Goal: Communication & Community: Participate in discussion

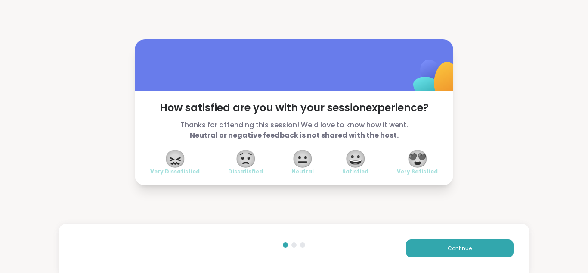
click at [485, 244] on button "Continue" at bounding box center [460, 248] width 108 height 18
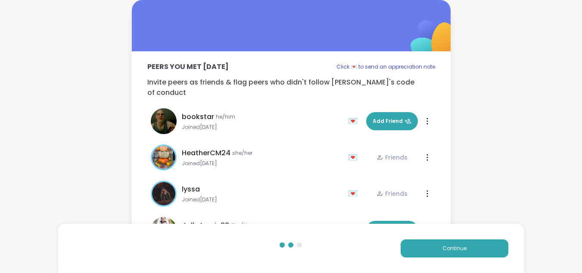
click at [485, 244] on button "Continue" at bounding box center [455, 248] width 108 height 18
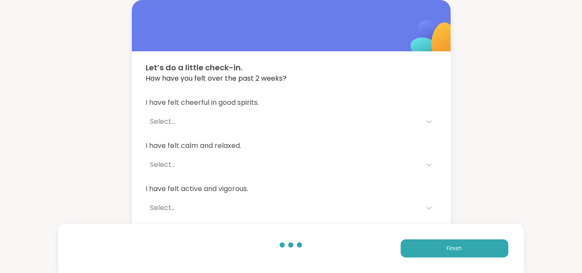
click at [485, 244] on button "Finish" at bounding box center [455, 248] width 108 height 18
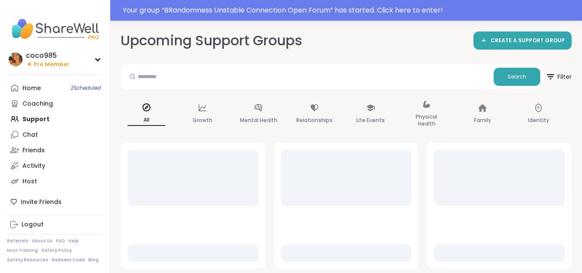
click at [45, 88] on link "Home 2 Scheduled" at bounding box center [55, 88] width 96 height 16
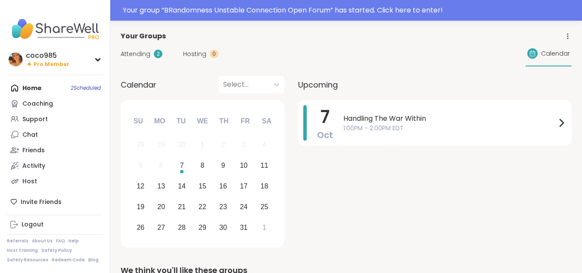
click at [148, 50] on span "Attending" at bounding box center [136, 54] width 30 height 9
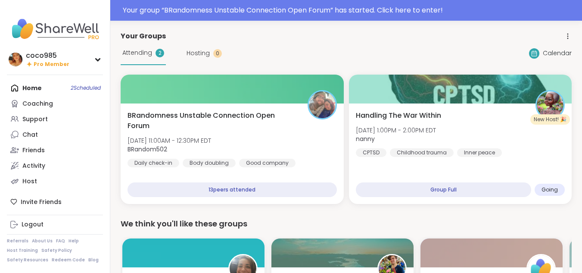
click at [149, 145] on b "BRandom502" at bounding box center [148, 149] width 40 height 9
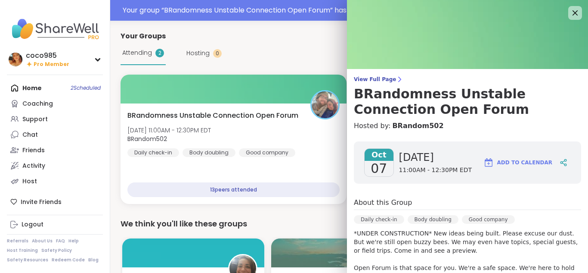
click at [395, 126] on link "BRandom502" at bounding box center [417, 126] width 51 height 10
click at [149, 54] on span "Attending" at bounding box center [137, 52] width 30 height 9
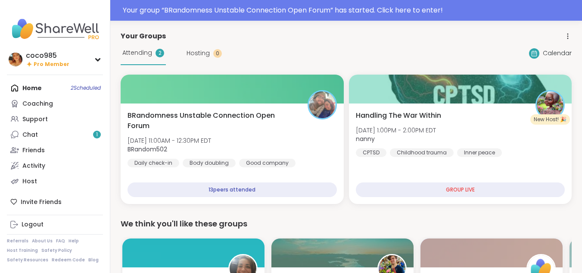
click at [402, 146] on div "Handling The War Within Tue, Oct 07 | 1:00PM - 2:00PM EDT nanny CPTSD Childhood…" at bounding box center [460, 133] width 209 height 47
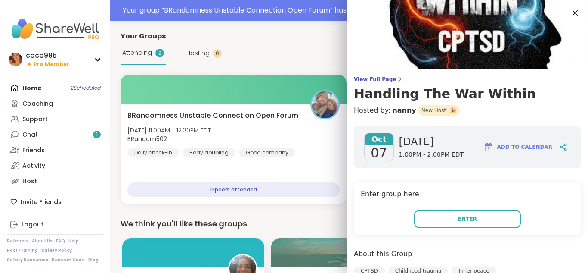
click at [479, 218] on button "Enter" at bounding box center [467, 219] width 107 height 18
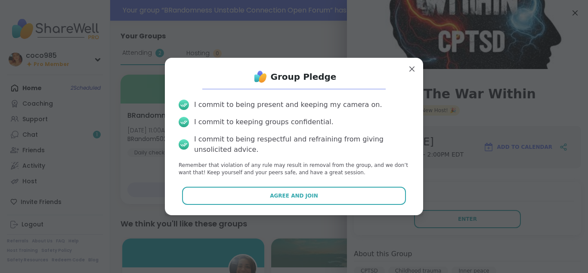
click at [358, 189] on button "Agree and Join" at bounding box center [294, 196] width 224 height 18
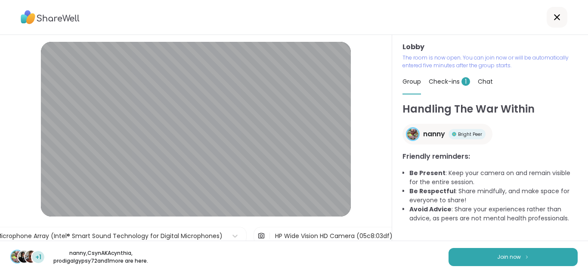
click at [515, 256] on button "Join now" at bounding box center [513, 257] width 129 height 18
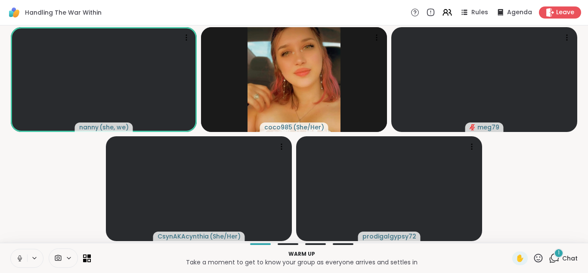
click at [20, 257] on icon at bounding box center [20, 258] width 8 height 8
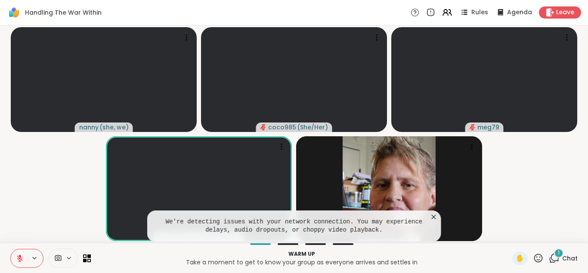
click at [432, 218] on icon at bounding box center [434, 216] width 9 height 9
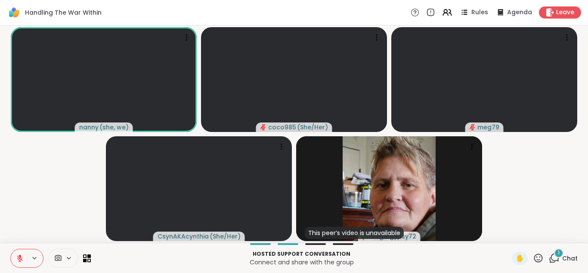
click at [22, 258] on icon at bounding box center [20, 258] width 6 height 6
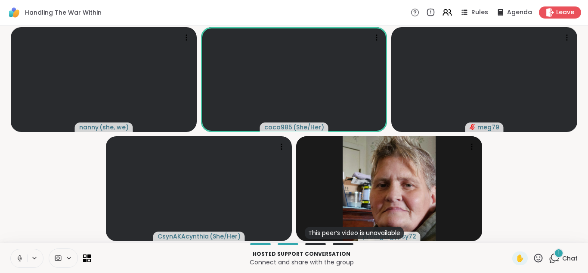
click at [19, 258] on icon at bounding box center [20, 257] width 2 height 4
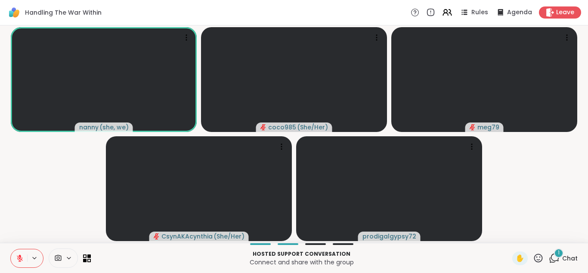
click at [16, 260] on icon at bounding box center [20, 258] width 8 height 8
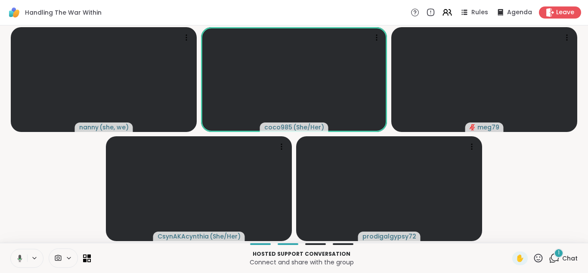
click at [16, 260] on icon at bounding box center [19, 258] width 8 height 8
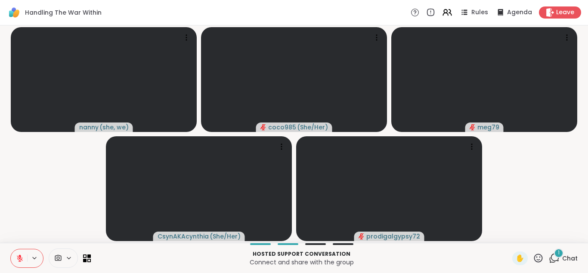
click at [549, 260] on icon at bounding box center [554, 257] width 11 height 11
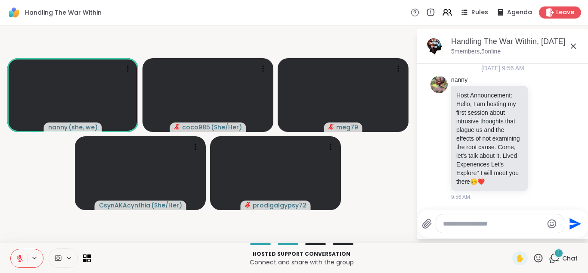
scroll to position [305, 0]
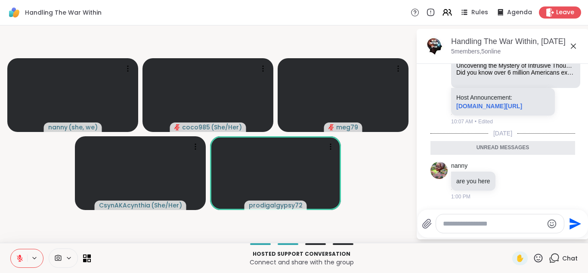
click at [25, 258] on button at bounding box center [19, 258] width 16 height 18
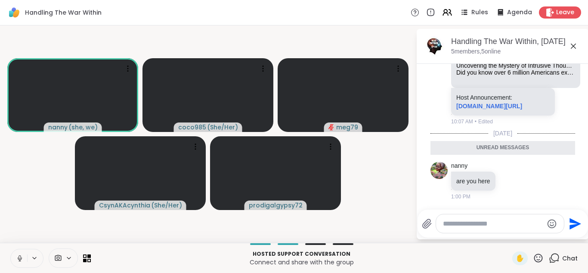
drag, startPoint x: 459, startPoint y: 228, endPoint x: 454, endPoint y: 218, distance: 10.8
click at [454, 218] on div at bounding box center [500, 223] width 128 height 19
click at [454, 222] on div at bounding box center [500, 223] width 128 height 19
click at [454, 222] on textarea "Type your message" at bounding box center [493, 223] width 100 height 9
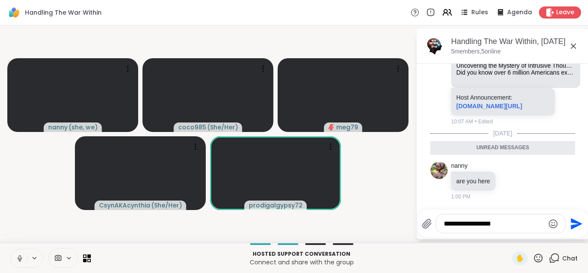
type textarea "**********"
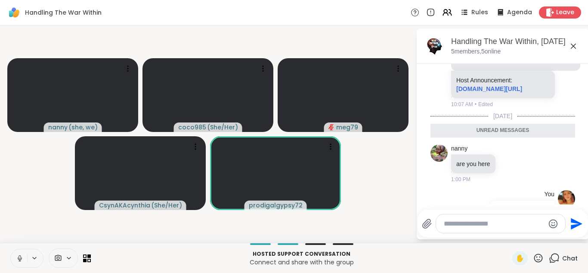
scroll to position [330, 0]
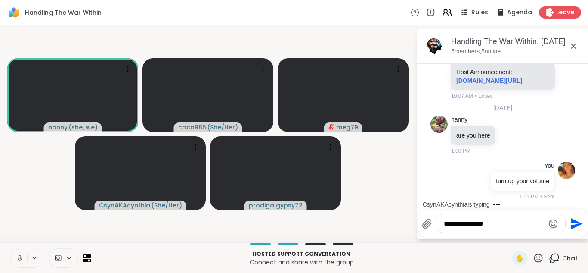
type textarea "**********"
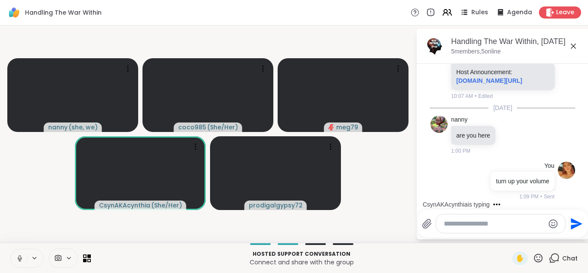
scroll to position [376, 0]
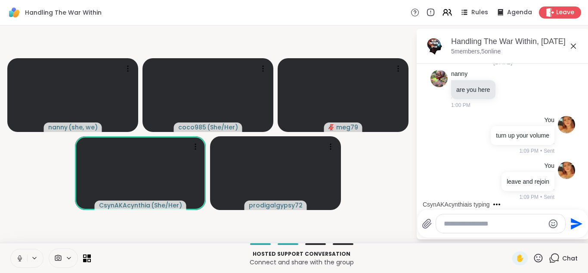
click at [21, 257] on icon at bounding box center [20, 258] width 8 height 8
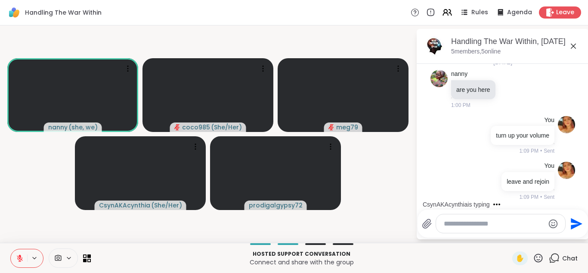
scroll to position [422, 0]
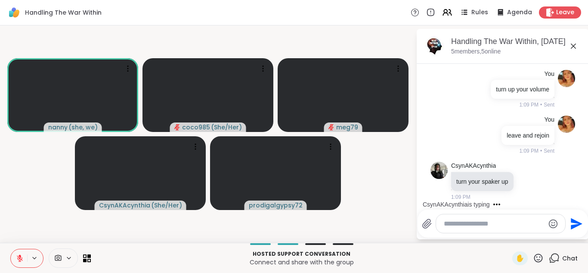
click at [22, 255] on icon at bounding box center [20, 258] width 8 height 8
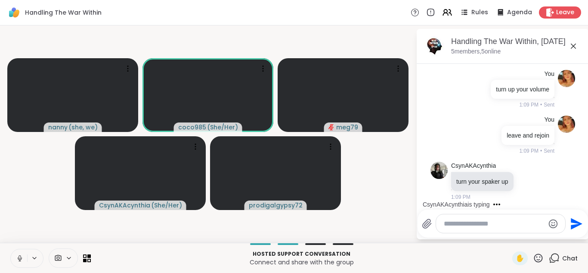
click at [22, 255] on icon at bounding box center [20, 258] width 8 height 8
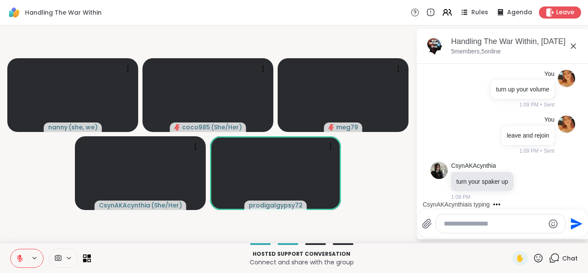
click at [20, 255] on icon at bounding box center [20, 255] width 3 height 3
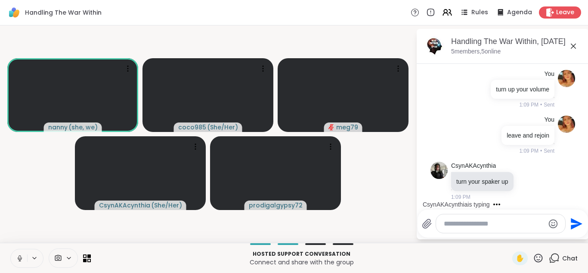
click at [20, 255] on icon at bounding box center [20, 257] width 2 height 4
click at [463, 227] on textarea "Type your message" at bounding box center [494, 223] width 100 height 9
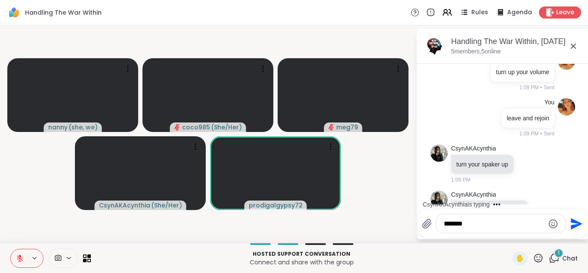
scroll to position [485, 0]
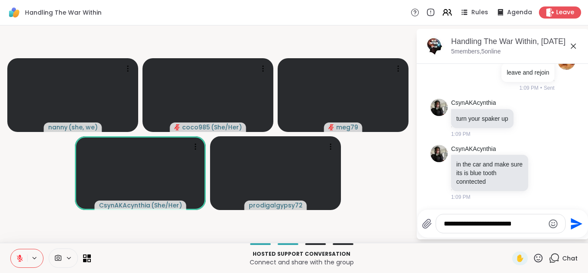
type textarea "**********"
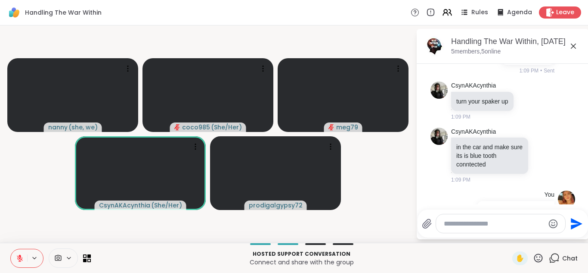
scroll to position [539, 0]
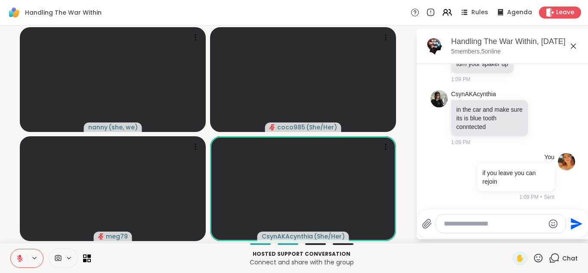
click at [21, 257] on icon at bounding box center [20, 258] width 8 height 8
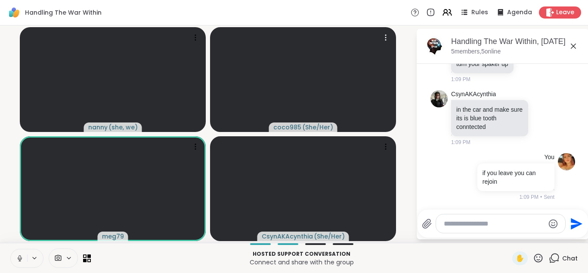
click at [388, 38] on icon at bounding box center [386, 37] width 9 height 9
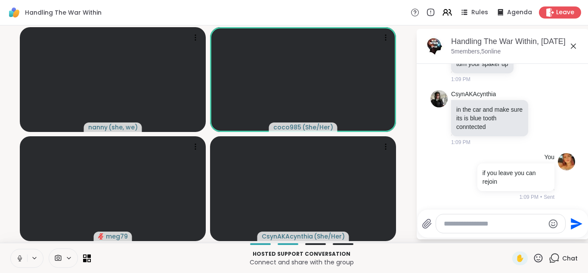
click at [19, 257] on icon at bounding box center [20, 257] width 2 height 4
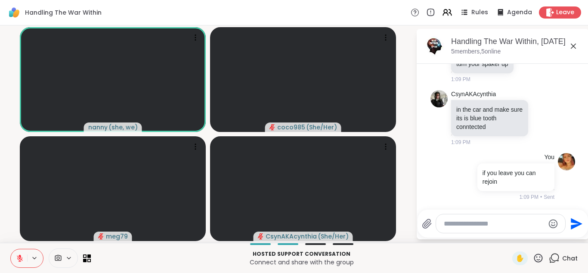
drag, startPoint x: 386, startPoint y: 4, endPoint x: 389, endPoint y: 32, distance: 28.2
click at [389, 32] on div at bounding box center [386, 37] width 12 height 12
click at [484, 223] on textarea "Type your message" at bounding box center [494, 223] width 100 height 9
type textarea "*"
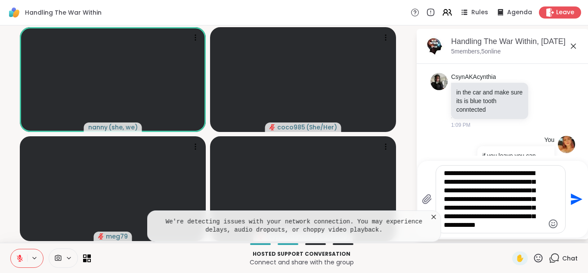
type textarea "**********"
click at [516, 258] on span "✋" at bounding box center [520, 258] width 9 height 10
click at [516, 256] on span "✋" at bounding box center [520, 258] width 9 height 10
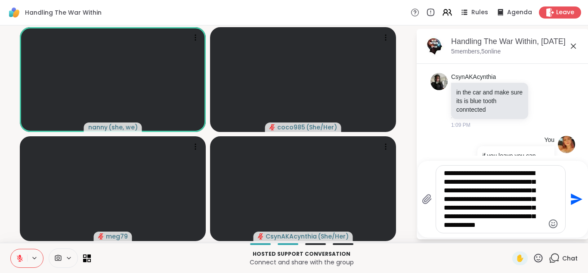
click at [19, 258] on icon at bounding box center [20, 258] width 8 height 8
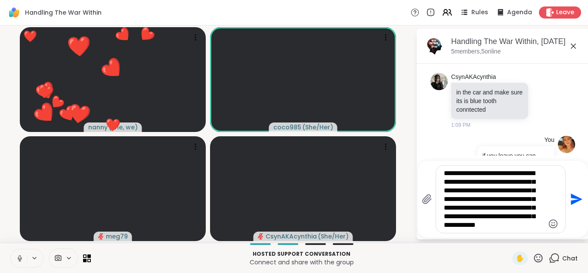
click at [20, 258] on icon at bounding box center [20, 258] width 8 height 8
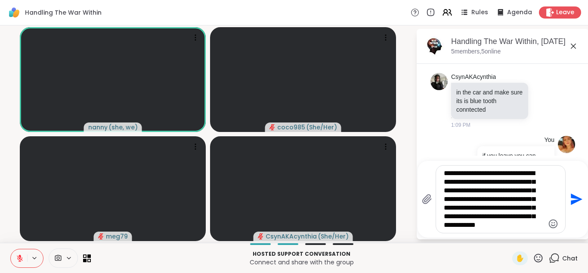
click at [18, 258] on icon at bounding box center [20, 258] width 6 height 6
click at [16, 258] on icon at bounding box center [20, 258] width 8 height 8
click at [18, 260] on icon at bounding box center [20, 258] width 8 height 8
click at [23, 256] on icon at bounding box center [20, 258] width 8 height 8
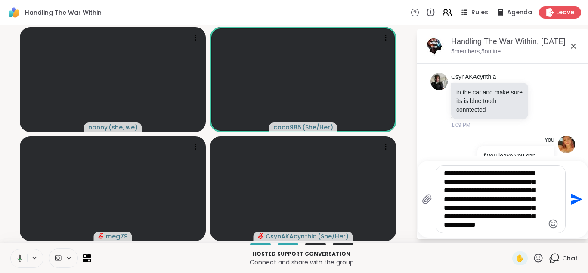
click at [23, 256] on button at bounding box center [18, 258] width 18 height 18
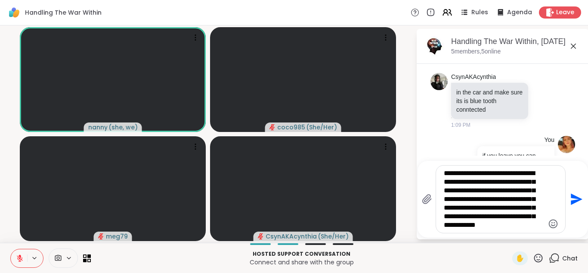
click at [23, 256] on icon at bounding box center [20, 258] width 8 height 8
click at [23, 258] on icon at bounding box center [20, 258] width 8 height 8
drag, startPoint x: 540, startPoint y: 225, endPoint x: 440, endPoint y: 162, distance: 118.1
click at [440, 162] on div "**********" at bounding box center [503, 199] width 171 height 77
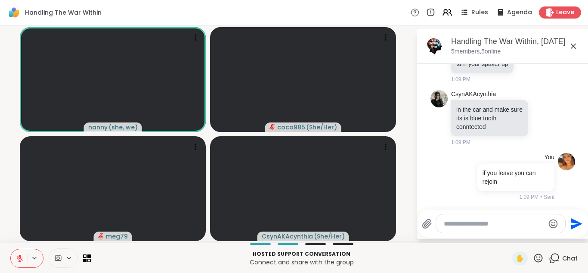
click at [516, 258] on span "✋" at bounding box center [520, 258] width 9 height 10
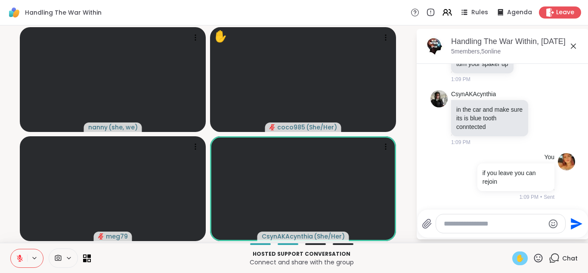
click at [516, 261] on span "✋" at bounding box center [520, 258] width 9 height 10
click at [533, 255] on icon at bounding box center [538, 257] width 11 height 11
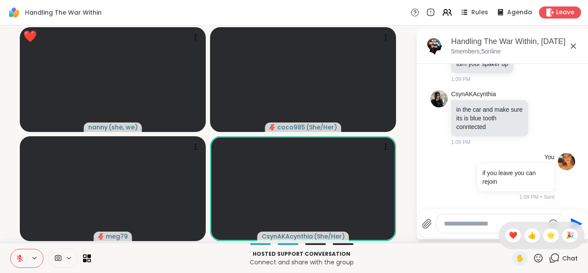
click at [509, 235] on span "❤️" at bounding box center [513, 235] width 9 height 10
click at [516, 256] on span "✋" at bounding box center [520, 258] width 9 height 10
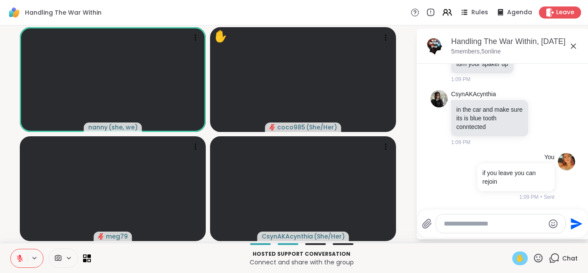
click at [24, 261] on button at bounding box center [19, 258] width 16 height 18
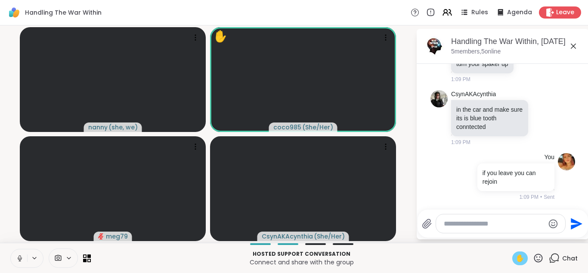
click at [17, 260] on icon at bounding box center [20, 258] width 8 height 8
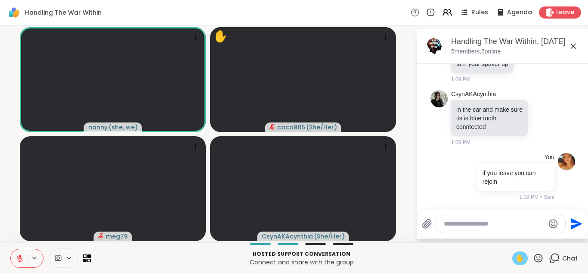
click at [516, 259] on span "✋" at bounding box center [520, 258] width 9 height 10
click at [18, 258] on icon at bounding box center [20, 258] width 8 height 8
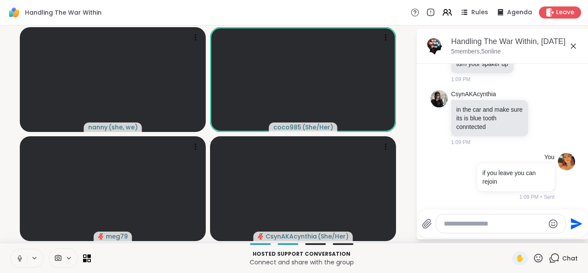
click at [20, 259] on icon at bounding box center [20, 258] width 4 height 3
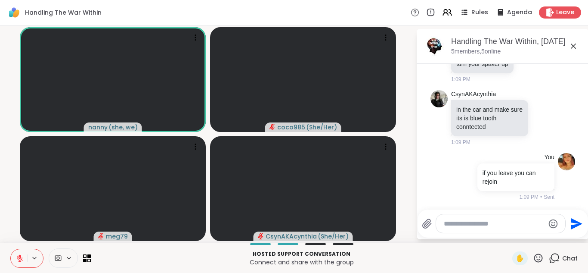
click at [23, 257] on icon at bounding box center [20, 258] width 8 height 8
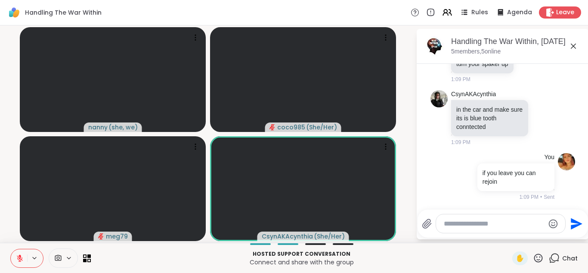
click at [20, 258] on icon at bounding box center [20, 258] width 6 height 6
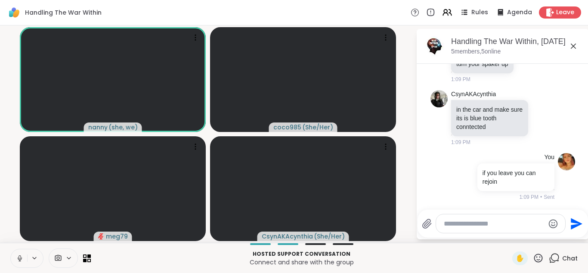
click at [19, 258] on icon at bounding box center [20, 258] width 8 height 8
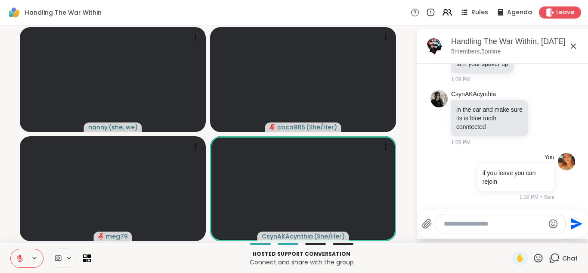
click at [20, 258] on icon at bounding box center [20, 258] width 6 height 6
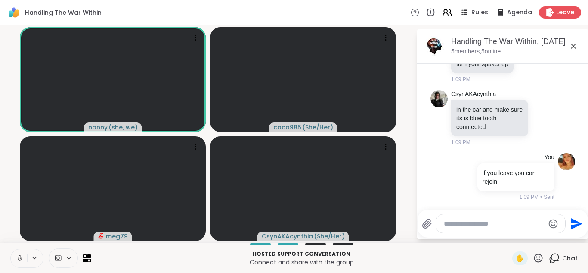
click at [20, 258] on icon at bounding box center [20, 257] width 2 height 4
click at [486, 225] on textarea "Type your message" at bounding box center [494, 223] width 100 height 9
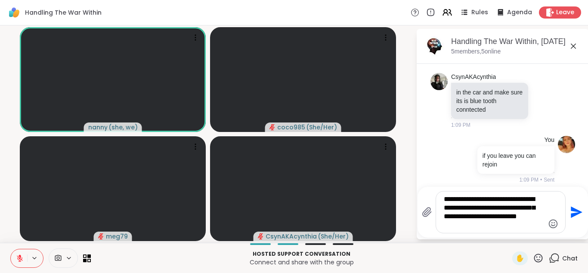
type textarea "**********"
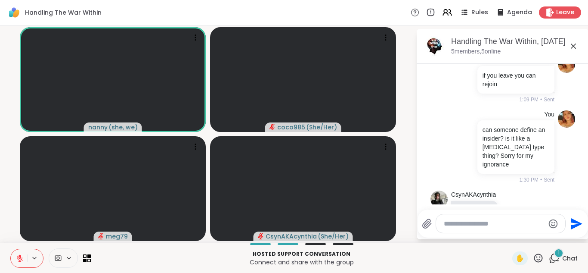
scroll to position [666, 0]
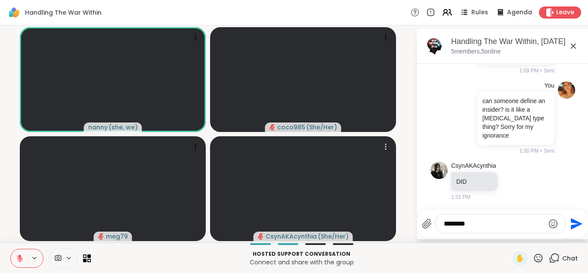
type textarea "*********"
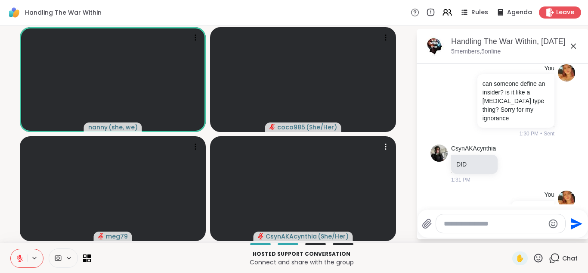
scroll to position [712, 0]
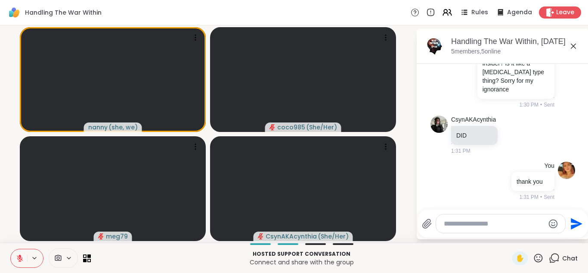
click at [23, 253] on button at bounding box center [19, 258] width 16 height 18
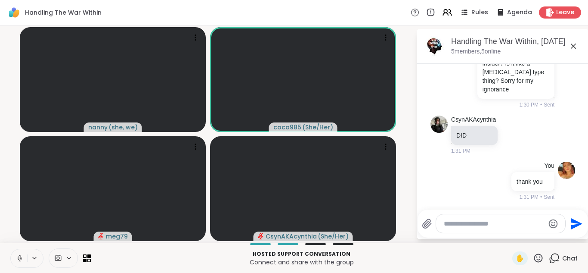
click at [27, 255] on button at bounding box center [19, 258] width 16 height 18
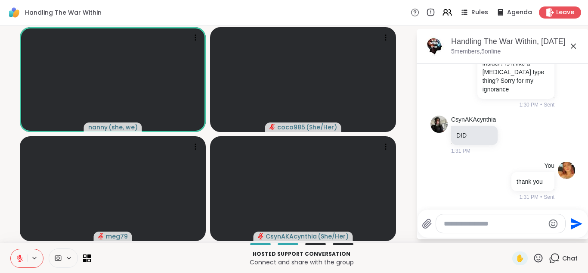
click at [19, 258] on icon at bounding box center [20, 258] width 6 height 6
click at [19, 258] on icon at bounding box center [20, 258] width 8 height 8
click at [20, 259] on icon at bounding box center [20, 258] width 8 height 8
click at [17, 260] on icon at bounding box center [19, 258] width 8 height 8
click at [16, 258] on icon at bounding box center [20, 258] width 8 height 8
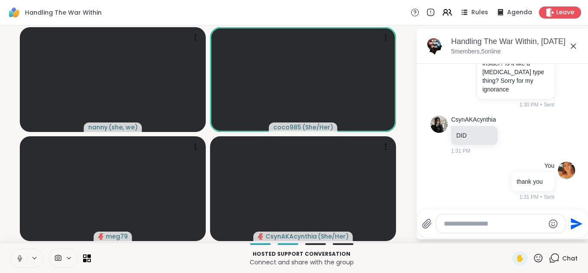
click at [16, 258] on icon at bounding box center [20, 258] width 8 height 8
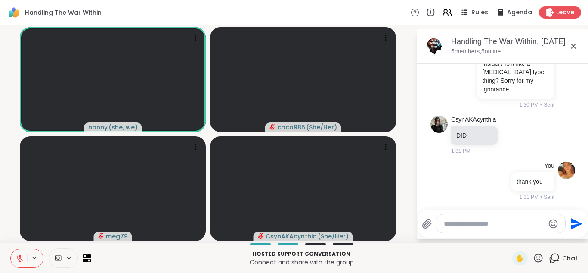
click at [19, 257] on icon at bounding box center [20, 258] width 6 height 6
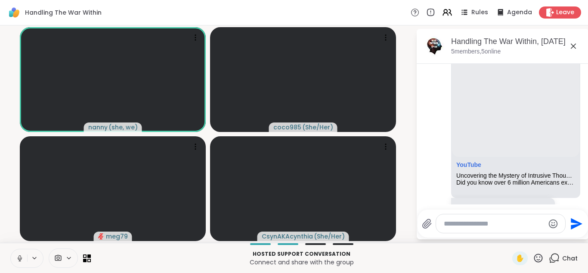
scroll to position [177, 0]
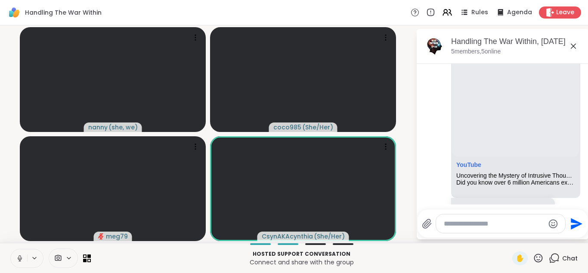
click at [16, 257] on icon at bounding box center [20, 258] width 8 height 8
click at [19, 258] on icon at bounding box center [20, 258] width 8 height 8
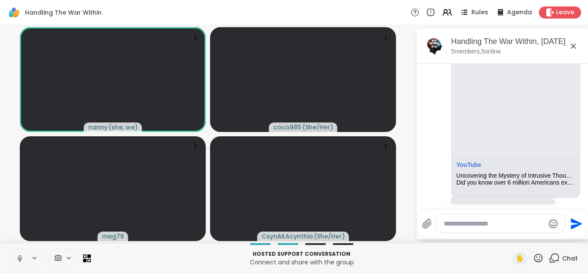
click at [19, 259] on icon at bounding box center [20, 258] width 8 height 8
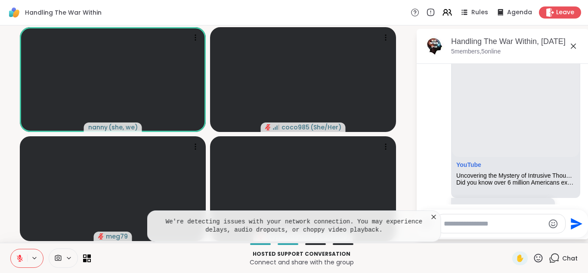
click at [22, 257] on icon at bounding box center [20, 258] width 8 height 8
click at [22, 257] on button at bounding box center [18, 258] width 18 height 18
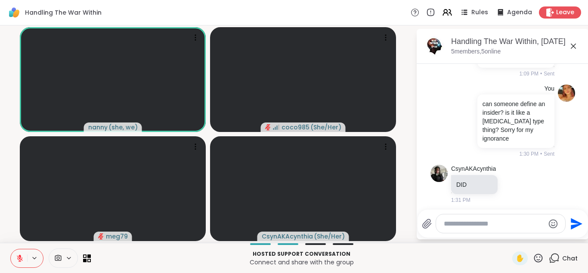
scroll to position [712, 0]
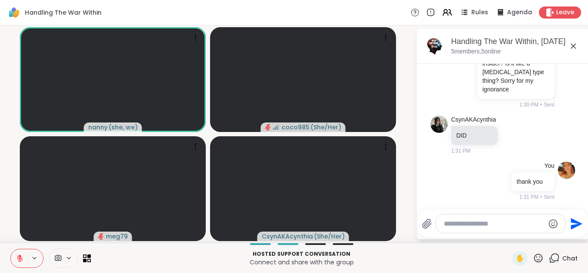
click at [495, 222] on textarea "Type your message" at bounding box center [494, 223] width 100 height 9
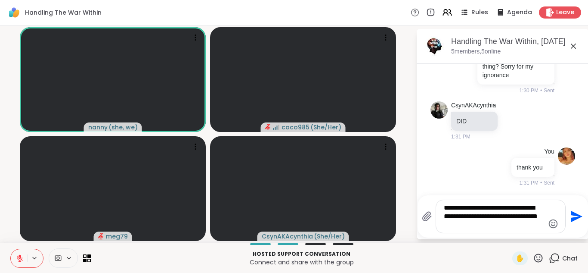
type textarea "**********"
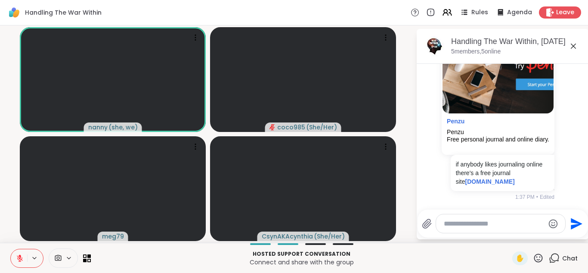
scroll to position [922, 0]
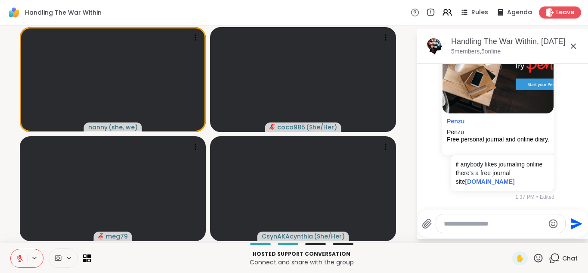
click at [23, 262] on button at bounding box center [19, 258] width 16 height 18
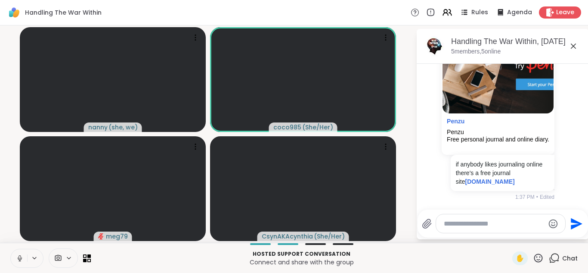
click at [19, 260] on icon at bounding box center [20, 258] width 8 height 8
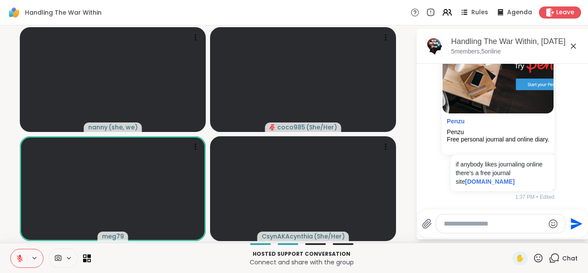
click at [470, 227] on textarea "Type your message" at bounding box center [494, 223] width 100 height 9
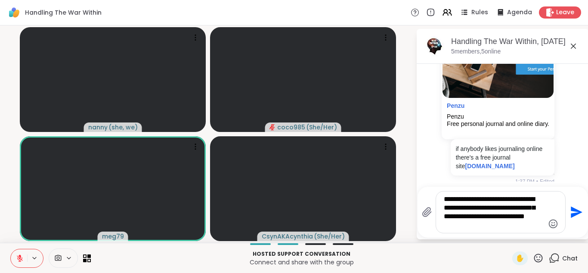
type textarea "**********"
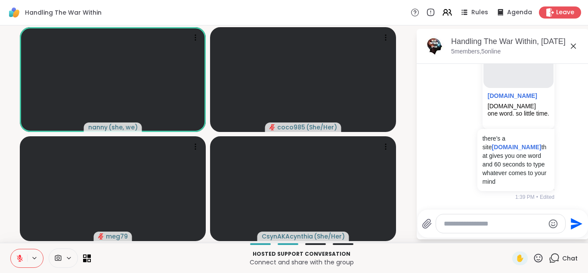
scroll to position [1161, 0]
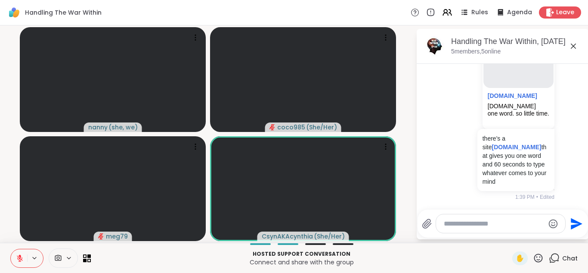
click at [20, 256] on icon at bounding box center [20, 255] width 3 height 3
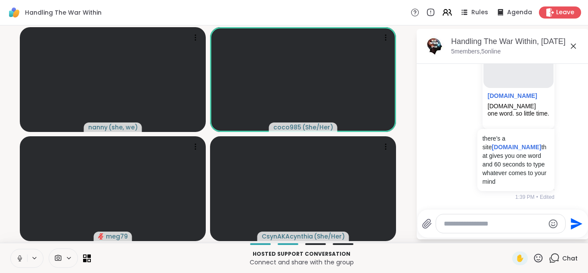
click at [16, 254] on button at bounding box center [19, 258] width 16 height 18
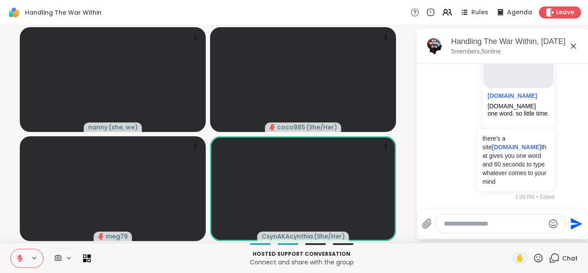
click at [21, 256] on icon at bounding box center [20, 258] width 8 height 8
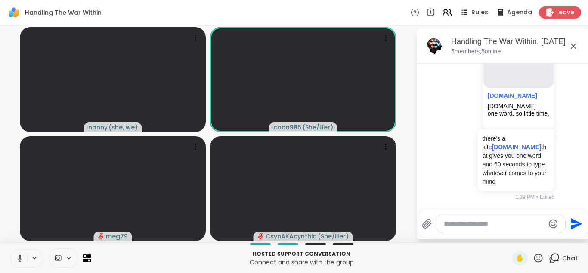
click at [21, 256] on icon at bounding box center [20, 257] width 5 height 7
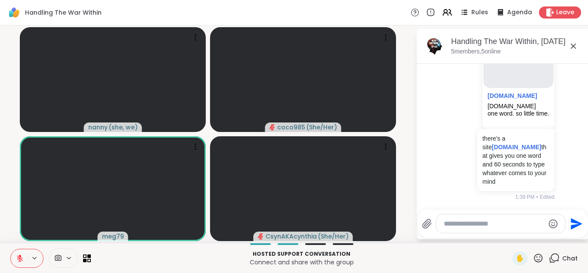
click at [516, 255] on span "✋" at bounding box center [520, 258] width 9 height 10
click at [516, 260] on span "✋" at bounding box center [520, 258] width 9 height 10
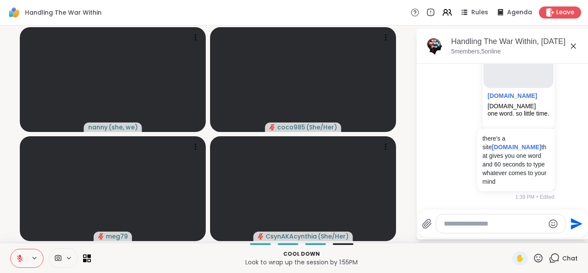
click at [16, 264] on button at bounding box center [19, 258] width 16 height 18
click at [18, 258] on icon at bounding box center [20, 258] width 4 height 3
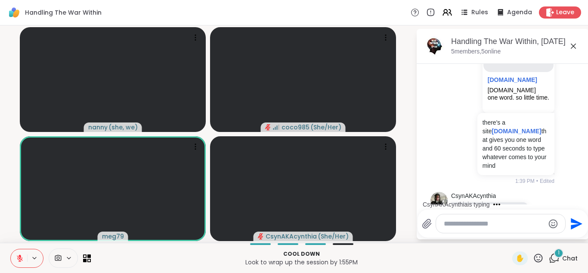
scroll to position [1217, 0]
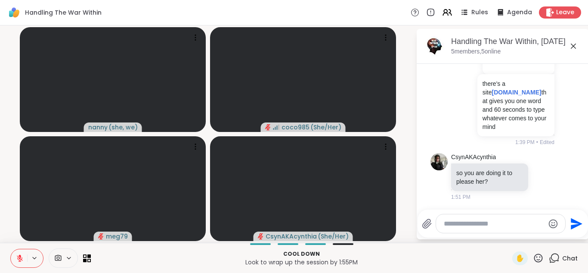
click at [18, 258] on icon at bounding box center [20, 258] width 6 height 6
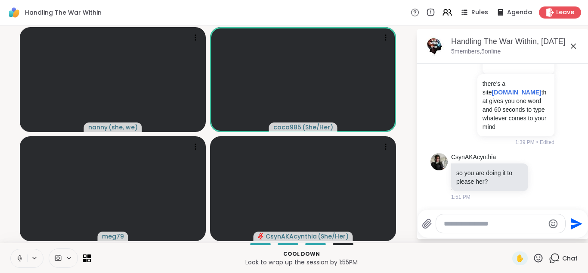
click at [18, 258] on icon at bounding box center [20, 258] width 4 height 3
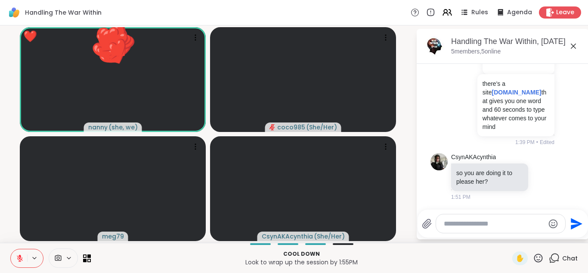
click at [18, 258] on icon at bounding box center [20, 258] width 6 height 6
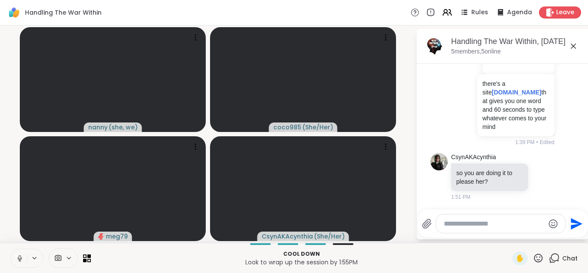
click at [18, 258] on icon at bounding box center [20, 258] width 4 height 3
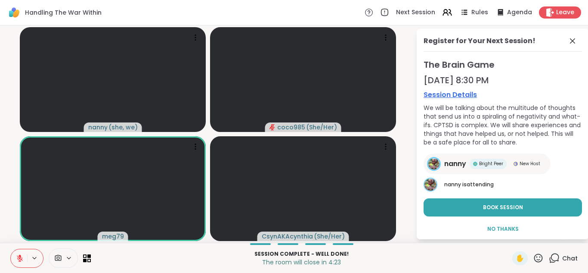
click at [19, 256] on icon at bounding box center [20, 255] width 3 height 3
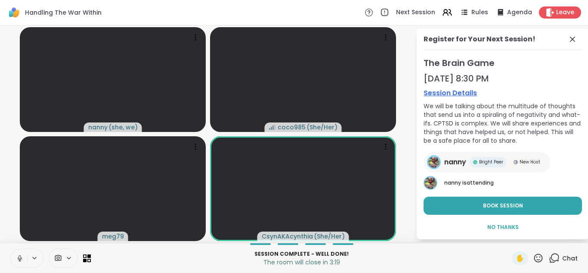
scroll to position [1, 0]
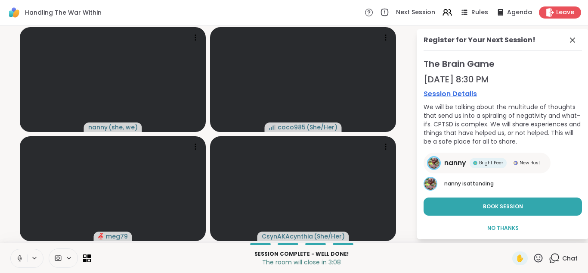
click at [500, 210] on span "Book Session" at bounding box center [503, 206] width 40 height 8
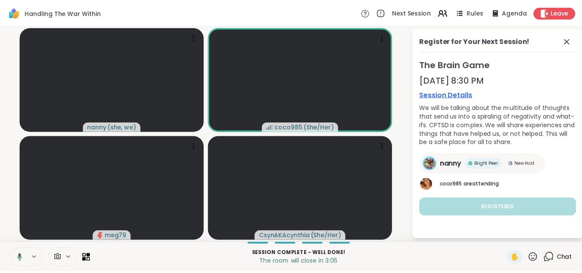
scroll to position [0, 0]
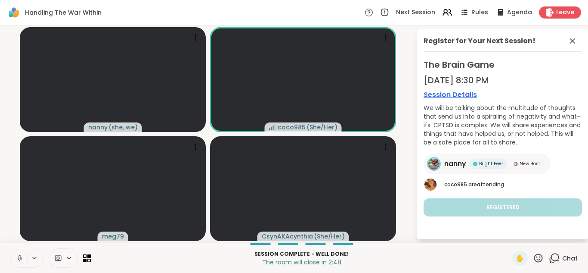
click at [22, 256] on icon at bounding box center [20, 258] width 8 height 8
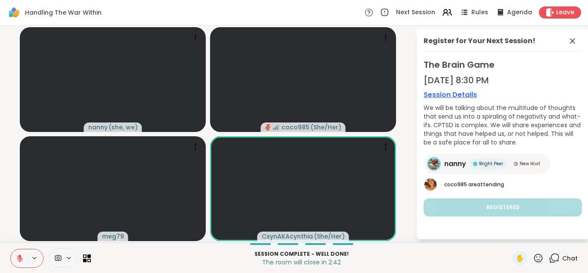
click at [17, 260] on icon at bounding box center [20, 258] width 8 height 8
click at [557, 13] on span "Leave" at bounding box center [566, 12] width 18 height 9
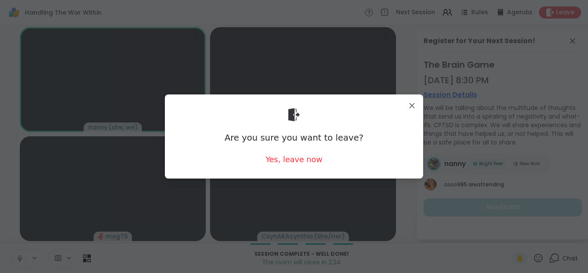
click at [292, 164] on div "Yes, leave now" at bounding box center [294, 159] width 57 height 11
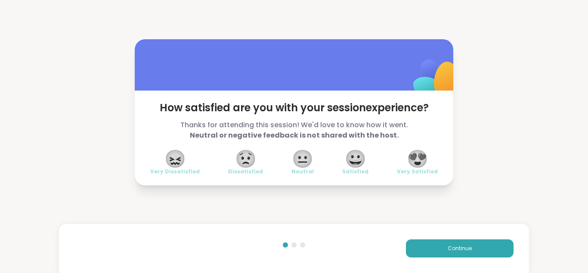
click at [416, 152] on span "😍" at bounding box center [418, 159] width 22 height 16
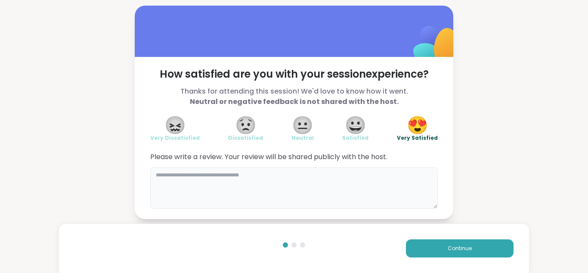
click at [248, 171] on textarea at bounding box center [294, 187] width 288 height 41
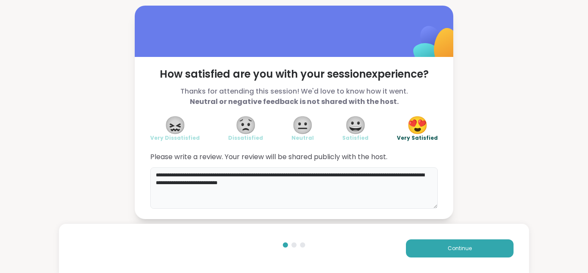
type textarea "**********"
click at [438, 252] on button "Continue" at bounding box center [460, 248] width 108 height 18
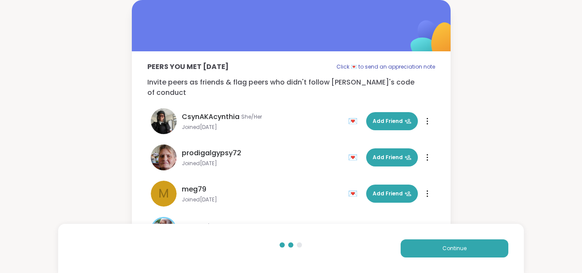
click at [377, 117] on span "Add Friend" at bounding box center [392, 121] width 39 height 8
click at [389, 184] on button "Add Friend" at bounding box center [392, 193] width 52 height 18
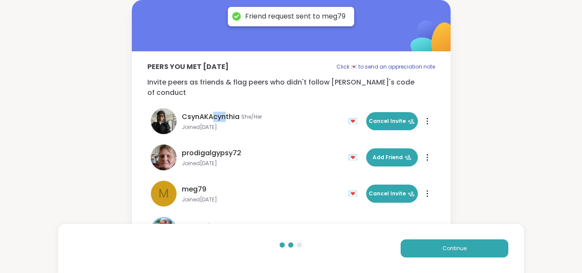
drag, startPoint x: 224, startPoint y: 101, endPoint x: 215, endPoint y: 106, distance: 10.8
click at [215, 108] on div "CsynAKAcynthia She/Her Joined Sep 2025 💌 Add Friend" at bounding box center [247, 121] width 192 height 26
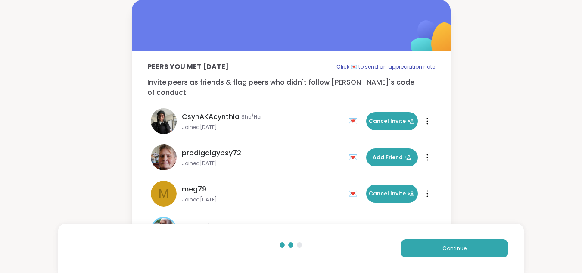
click at [227, 112] on span "CsynAKAcynthia" at bounding box center [211, 117] width 58 height 10
click at [221, 112] on span "CsynAKAcynthia" at bounding box center [211, 117] width 58 height 10
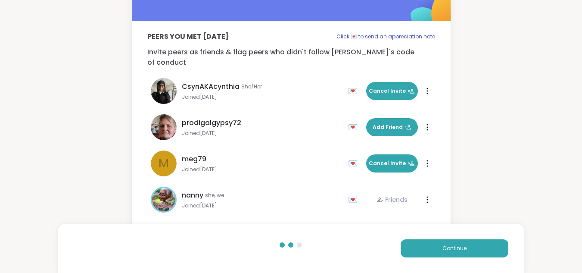
scroll to position [30, 0]
click at [471, 247] on button "Continue" at bounding box center [455, 248] width 108 height 18
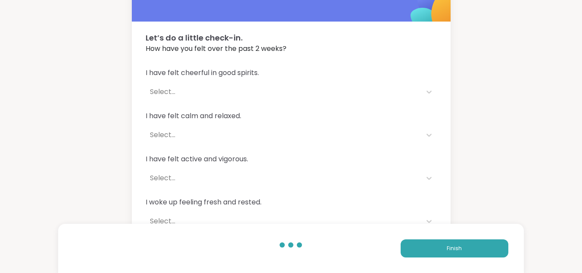
click at [467, 250] on button "Finish" at bounding box center [455, 248] width 108 height 18
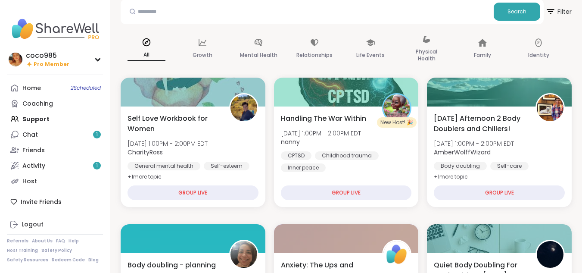
scroll to position [30, 0]
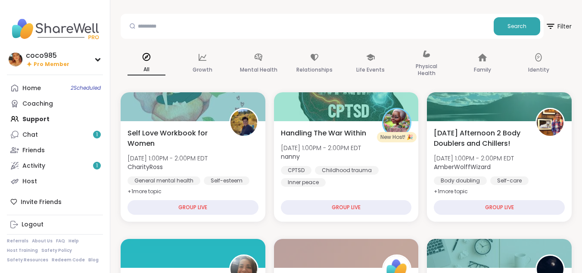
click at [36, 88] on div "Home 2 Scheduled" at bounding box center [31, 88] width 19 height 9
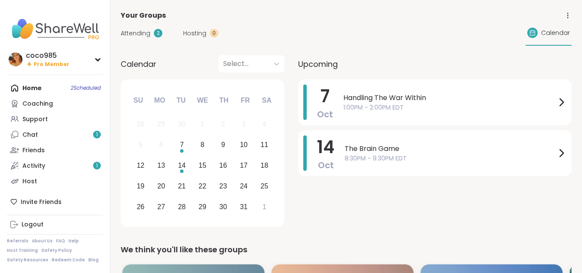
click at [55, 56] on div "coco985" at bounding box center [48, 55] width 44 height 9
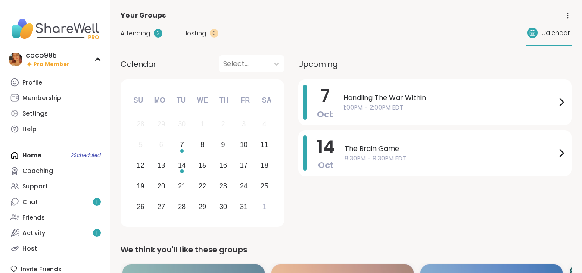
click at [44, 78] on link "Profile" at bounding box center [55, 83] width 96 height 16
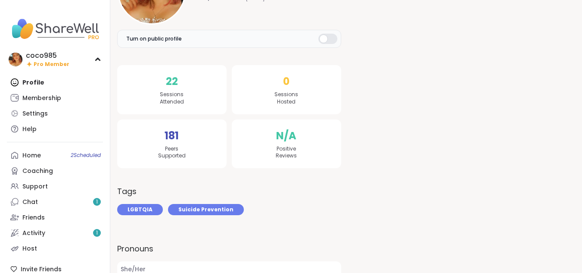
scroll to position [146, 0]
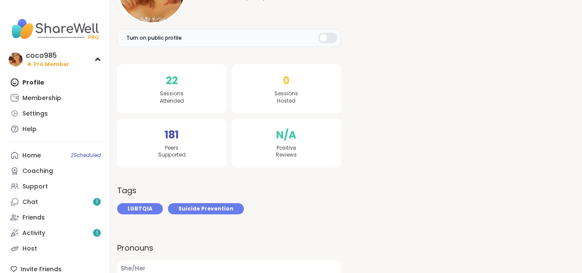
click at [46, 206] on link "Chat 1" at bounding box center [55, 202] width 96 height 16
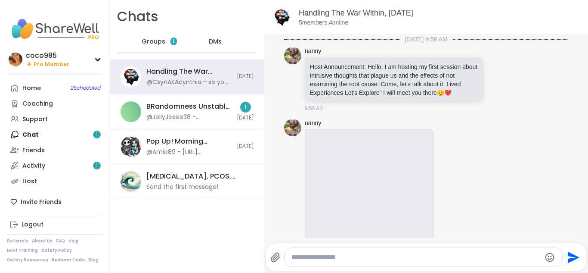
scroll to position [982, 0]
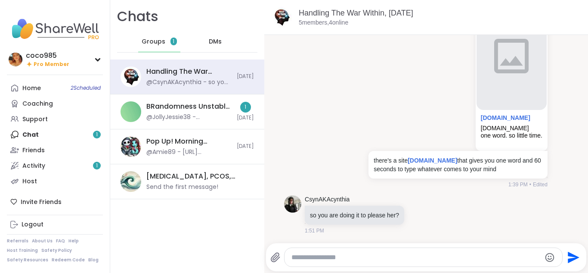
click at [178, 114] on div "@JollyJessie38 - @HeatherCM24 https://www.etsy.com/listing/1816885852/wooden-pu…" at bounding box center [188, 117] width 85 height 9
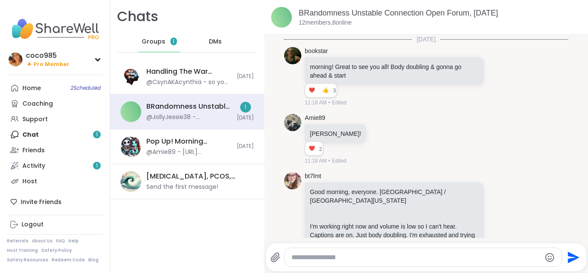
scroll to position [1562, 0]
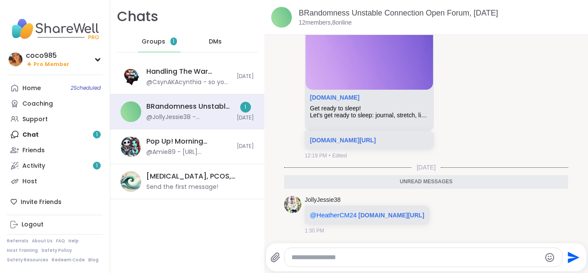
click at [200, 83] on div "@CsynAKAcynthia - so you are doing it to please her?" at bounding box center [188, 82] width 85 height 9
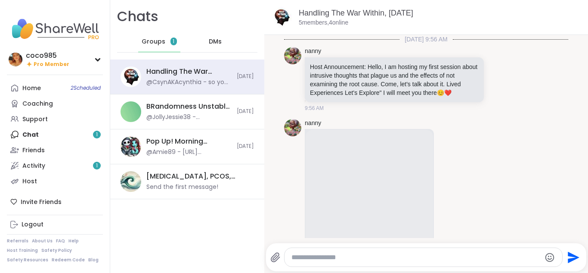
scroll to position [982, 0]
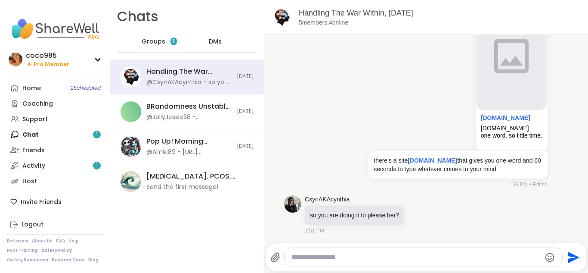
click at [212, 39] on span "DMs" at bounding box center [215, 41] width 13 height 9
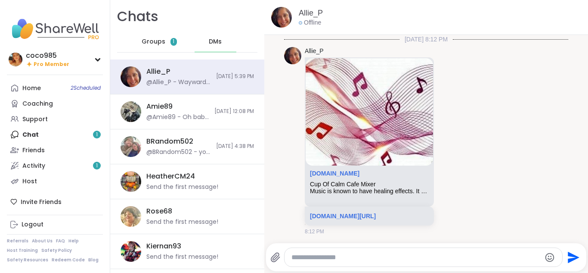
scroll to position [1129, 0]
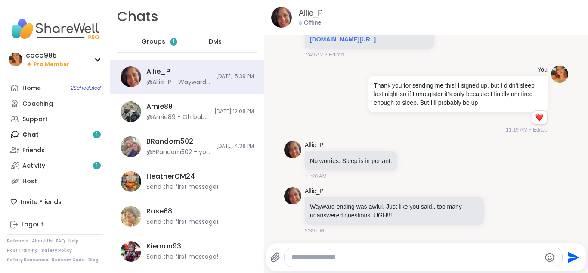
click at [148, 43] on span "Groups" at bounding box center [154, 41] width 24 height 9
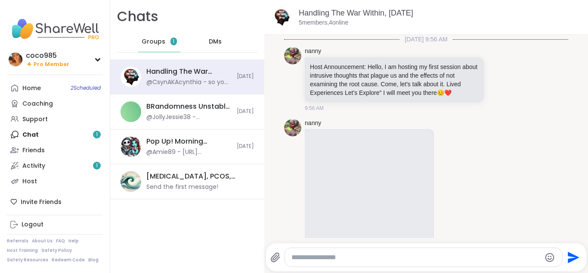
scroll to position [982, 0]
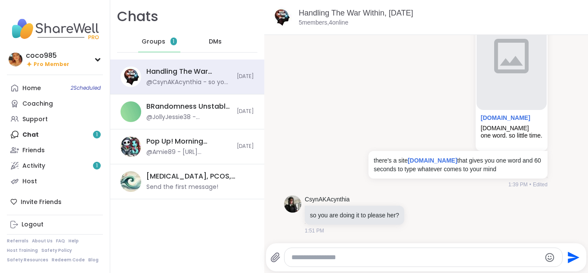
click at [179, 71] on div "Handling The War Within, Oct 07" at bounding box center [188, 71] width 85 height 9
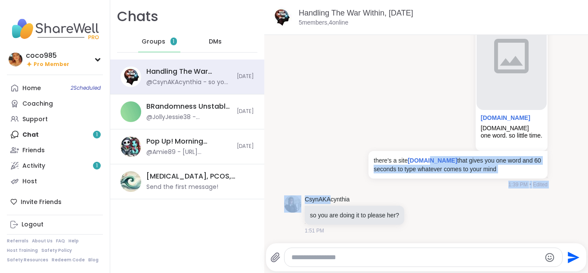
drag, startPoint x: 424, startPoint y: 150, endPoint x: 327, endPoint y: 196, distance: 107.9
click at [327, 196] on link "CsynAKAcynthia" at bounding box center [327, 199] width 45 height 9
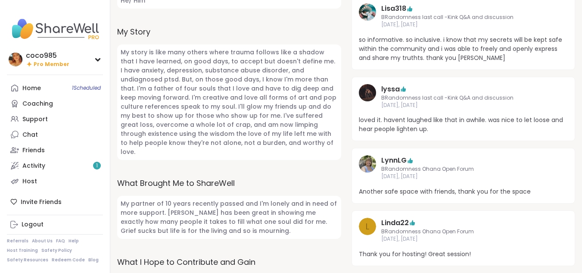
scroll to position [321, 0]
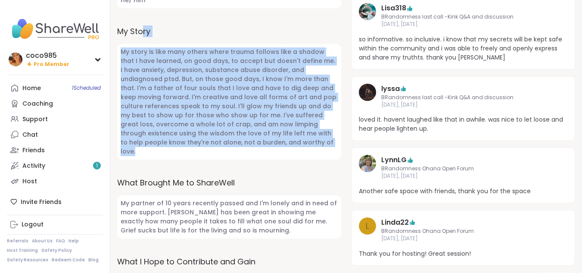
drag, startPoint x: 215, startPoint y: 145, endPoint x: 143, endPoint y: 18, distance: 146.0
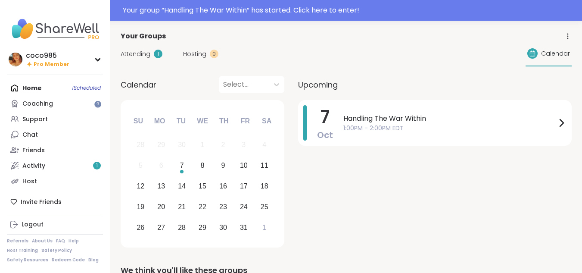
click at [95, 58] on icon at bounding box center [97, 59] width 7 height 4
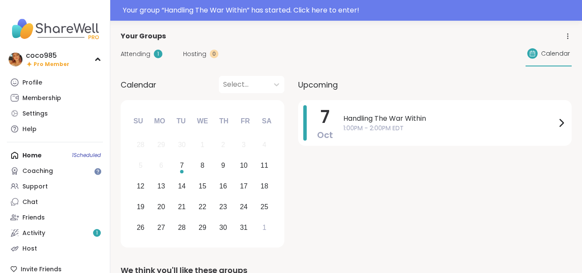
click at [37, 117] on div "Settings" at bounding box center [34, 113] width 25 height 9
select select "**"
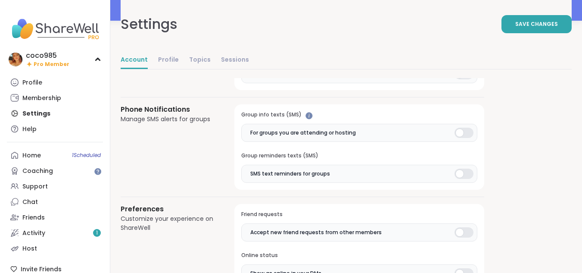
scroll to position [577, 0]
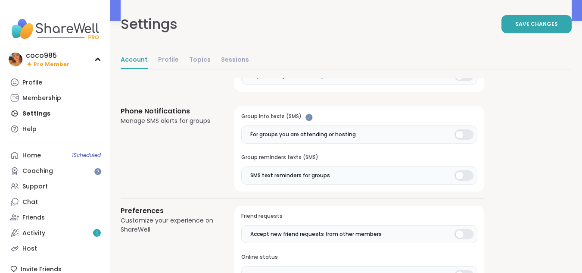
click at [172, 60] on link "Profile" at bounding box center [168, 60] width 21 height 17
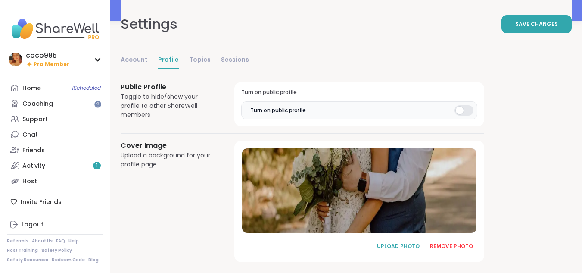
scroll to position [501, 0]
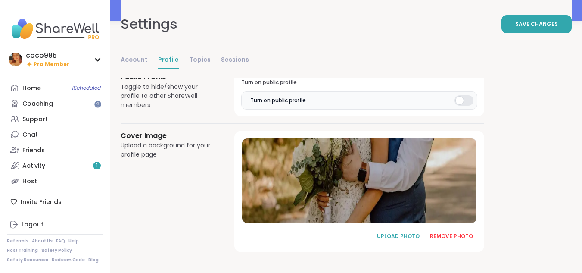
click at [193, 55] on link "Topics" at bounding box center [200, 60] width 22 height 17
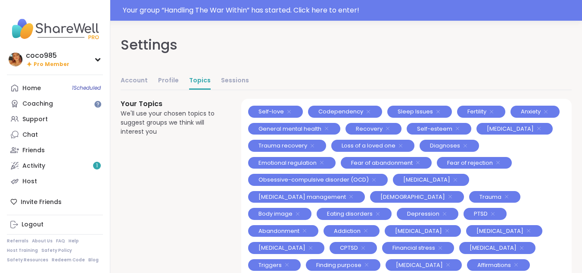
click at [234, 77] on link "Sessions" at bounding box center [235, 80] width 28 height 17
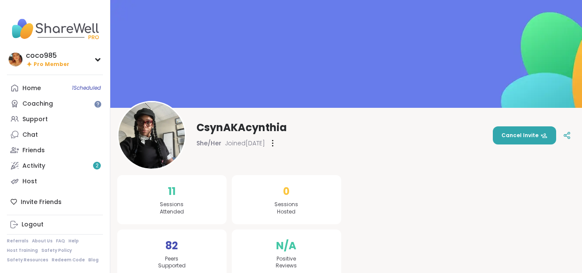
click at [62, 89] on link "Home 1 Scheduled" at bounding box center [55, 88] width 96 height 16
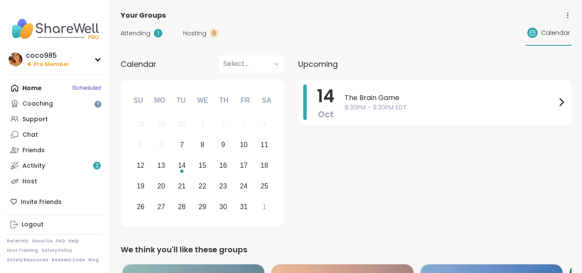
click at [29, 57] on div "coco985" at bounding box center [48, 55] width 44 height 9
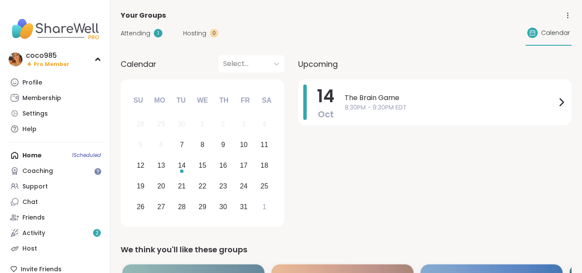
click at [50, 83] on link "Profile" at bounding box center [55, 83] width 96 height 16
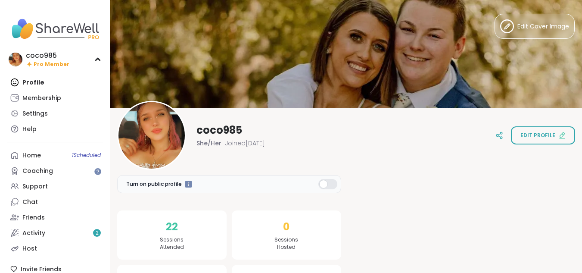
click at [47, 205] on link "Chat" at bounding box center [55, 202] width 96 height 16
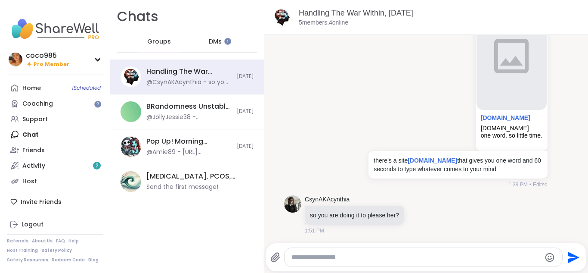
click at [346, 11] on link "Handling The War Within, Oct 07" at bounding box center [356, 13] width 115 height 9
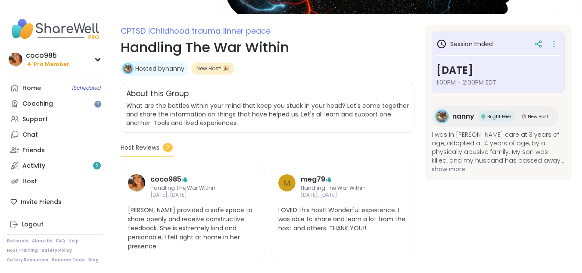
scroll to position [99, 0]
click at [466, 113] on span "nanny" at bounding box center [463, 116] width 22 height 10
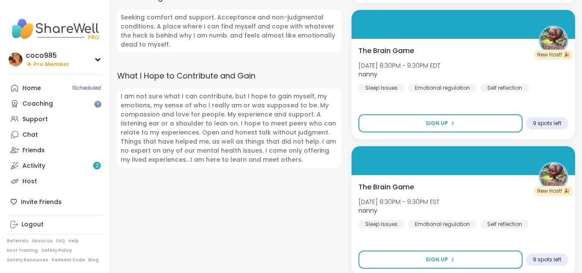
scroll to position [471, 0]
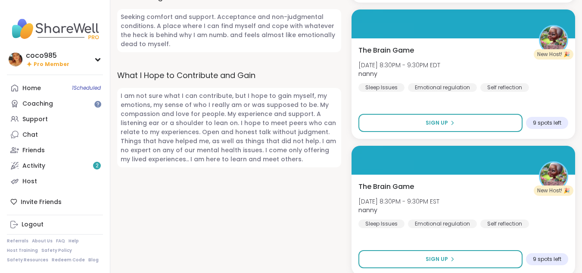
click at [54, 169] on link "Activity 2" at bounding box center [55, 166] width 96 height 16
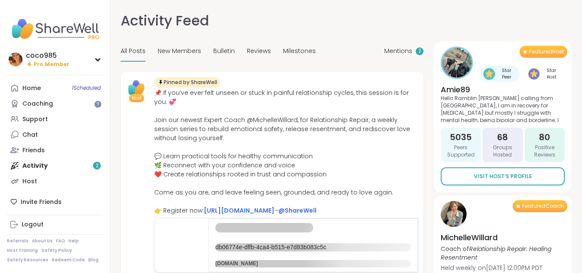
click at [398, 54] on span "Mentions" at bounding box center [398, 51] width 28 height 9
